Goal: Find specific page/section: Locate a particular part of the current website

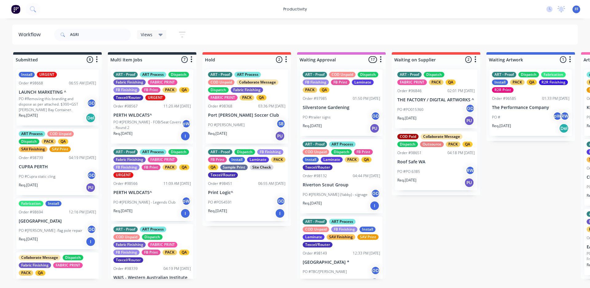
type input "AGRI"
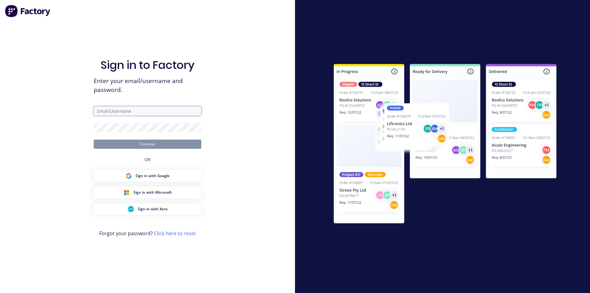
type input "[EMAIL_ADDRESS][DOMAIN_NAME]"
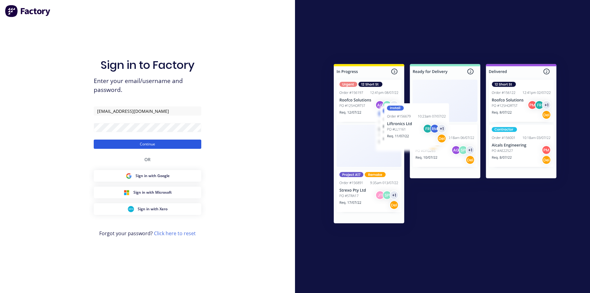
click at [149, 144] on button "Continue" at bounding box center [148, 143] width 108 height 9
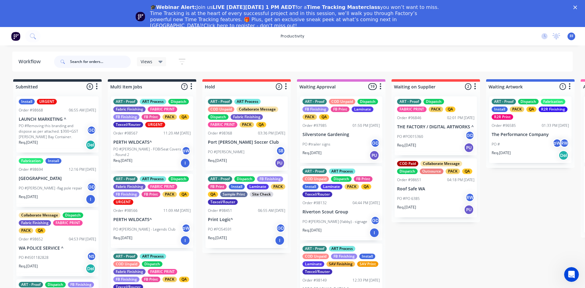
click at [122, 62] on input "text" at bounding box center [100, 62] width 61 height 12
type input "AGRI"
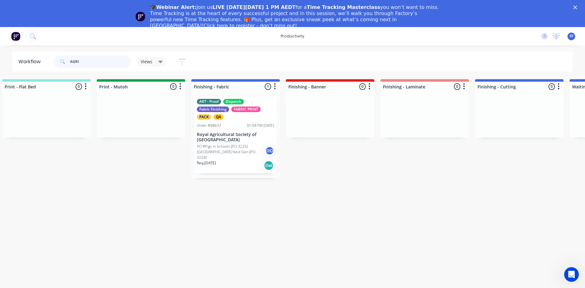
scroll to position [0, 958]
click at [219, 143] on div "ART - Proof Dispatch Fabric Finishing FABRIC PRINT PACK QA Order #98637 01:04 P…" at bounding box center [234, 134] width 82 height 77
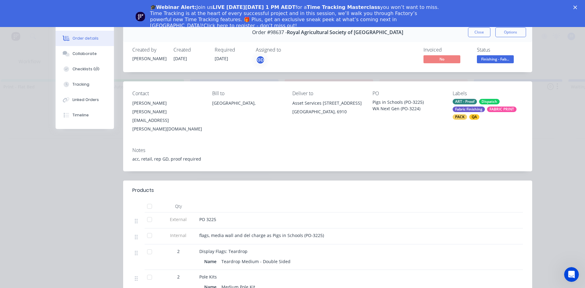
scroll to position [0, 0]
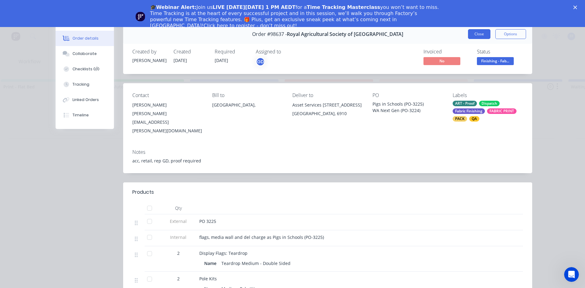
click at [476, 36] on button "Close" at bounding box center [479, 34] width 22 height 10
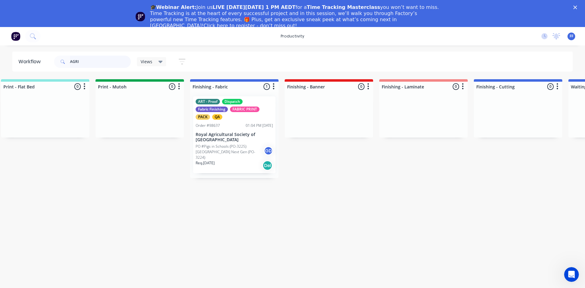
drag, startPoint x: 104, startPoint y: 58, endPoint x: 27, endPoint y: 54, distance: 76.9
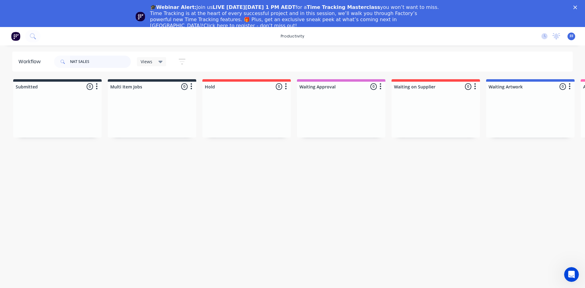
drag, startPoint x: 102, startPoint y: 62, endPoint x: 24, endPoint y: 71, distance: 78.3
click at [33, 69] on header "Workflow NAT SALES Views Save new view None (Default) edit ART DEPT edit Banner…" at bounding box center [292, 62] width 561 height 20
type input "OUTDOOR"
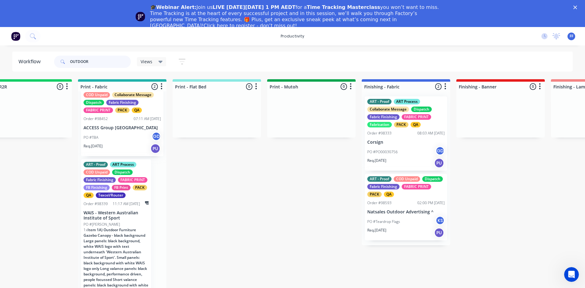
scroll to position [22, 787]
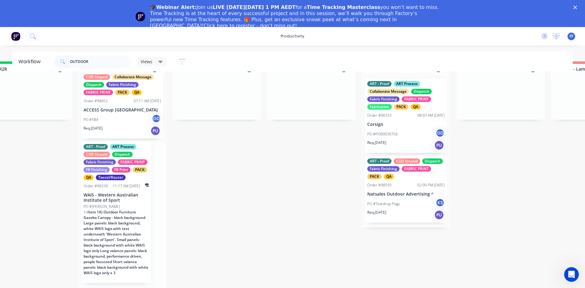
click at [391, 193] on div "ART - Proof COD Unpaid Dispatch Fabric Finishing FABRIC PRINT PACK QA Order #98…" at bounding box center [406, 189] width 82 height 67
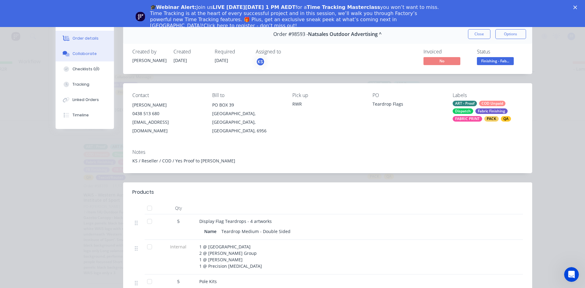
click at [99, 57] on button "Collaborate" at bounding box center [85, 53] width 58 height 15
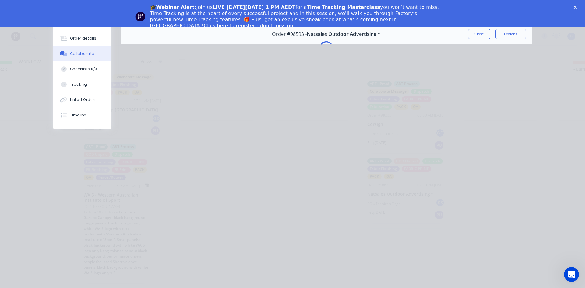
click at [577, 7] on polygon "Close" at bounding box center [575, 8] width 4 height 4
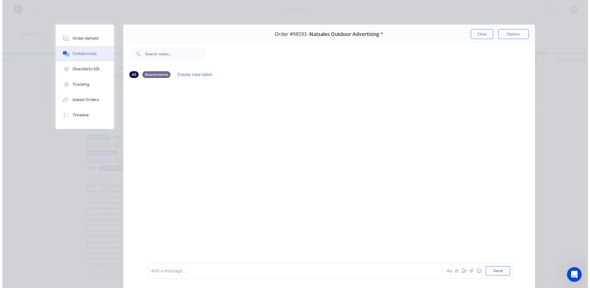
scroll to position [0, 787]
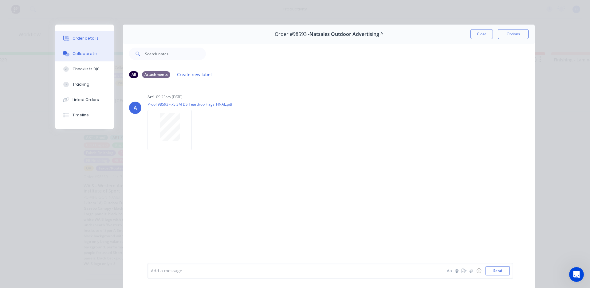
click at [85, 32] on button "Order details" at bounding box center [84, 38] width 58 height 15
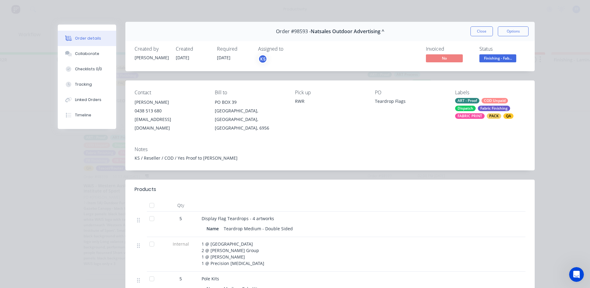
scroll to position [0, 0]
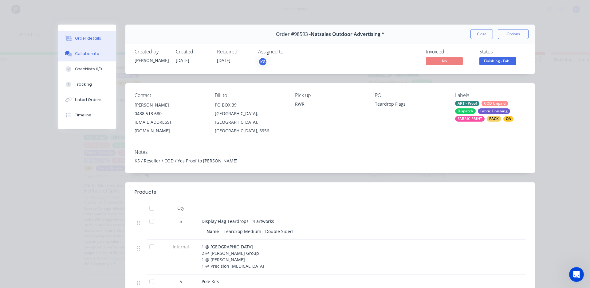
click at [86, 54] on div "Collaborate" at bounding box center [87, 54] width 24 height 6
